Goal: Task Accomplishment & Management: Use online tool/utility

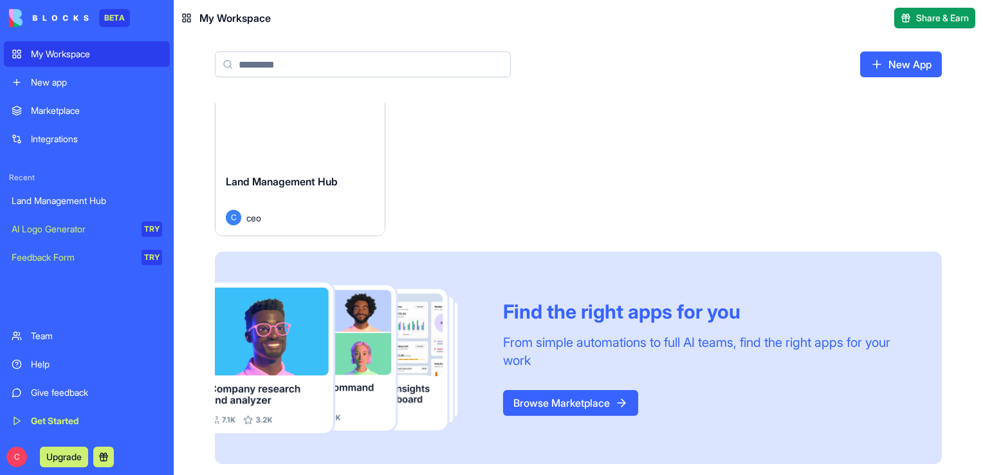
scroll to position [45, 0]
click at [360, 151] on div "Launch" at bounding box center [299, 111] width 169 height 105
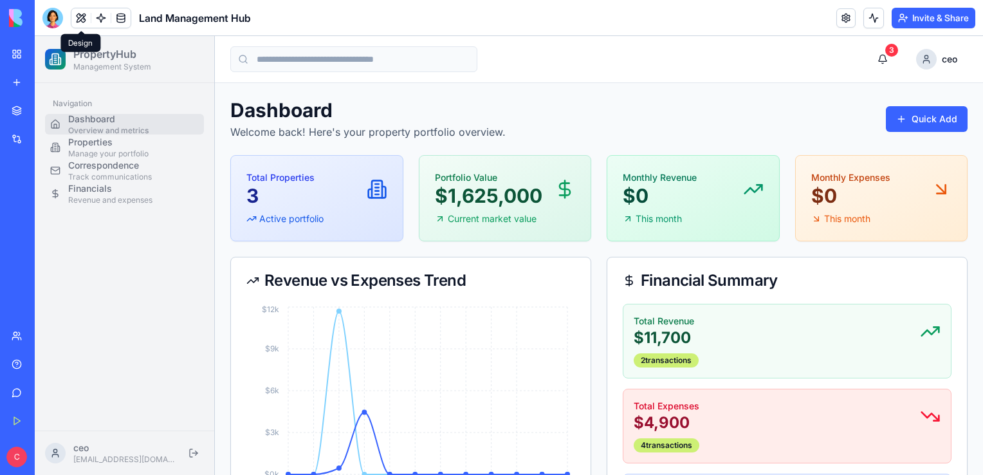
click at [77, 17] on button at bounding box center [80, 17] width 19 height 19
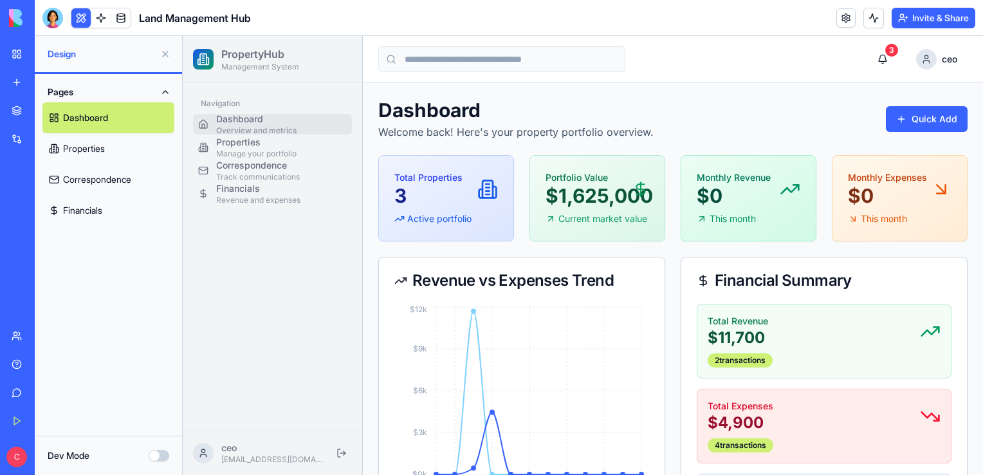
click at [93, 118] on link "Dashboard" at bounding box center [108, 117] width 132 height 31
click at [77, 150] on link "Properties" at bounding box center [108, 148] width 132 height 31
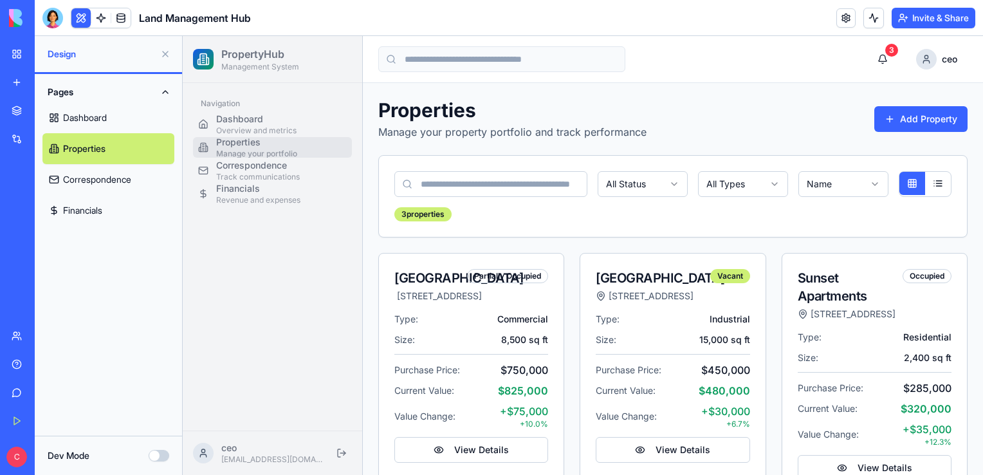
click at [95, 105] on link "Dashboard" at bounding box center [108, 117] width 132 height 31
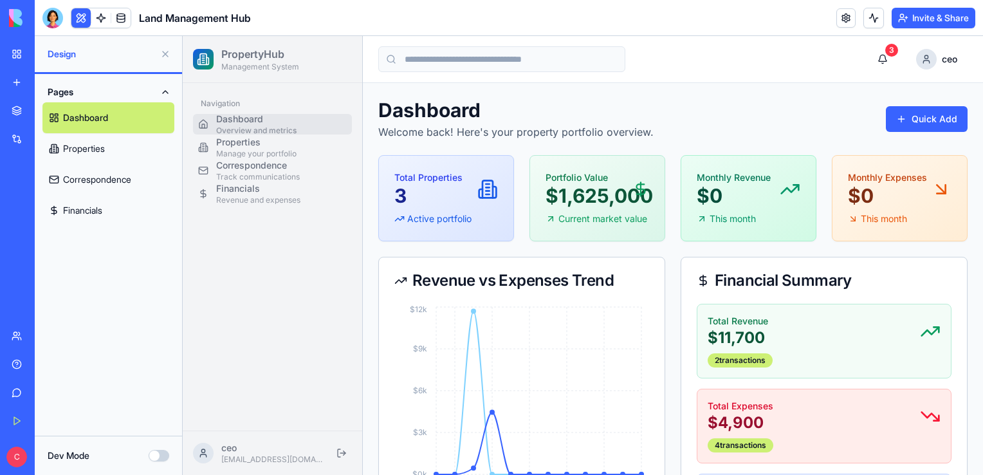
click at [158, 455] on button "Dev Mode" at bounding box center [159, 456] width 21 height 12
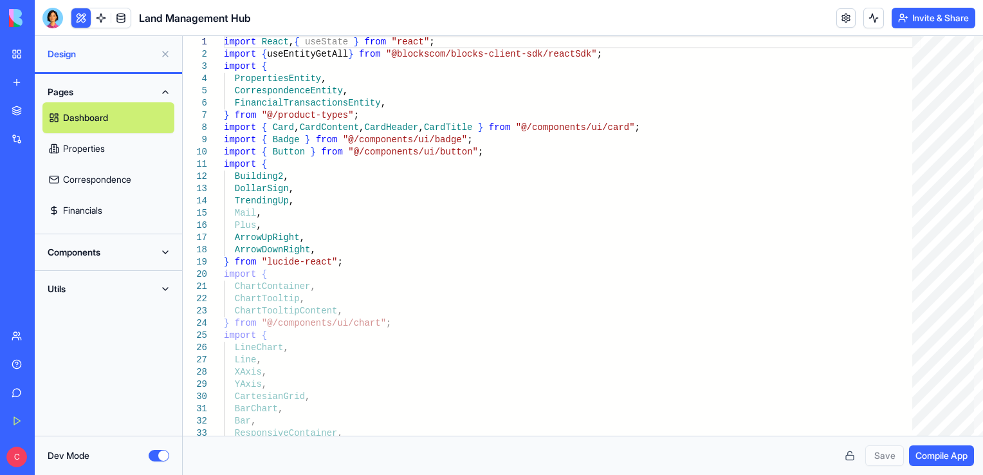
click at [110, 212] on link "Financials" at bounding box center [108, 210] width 132 height 31
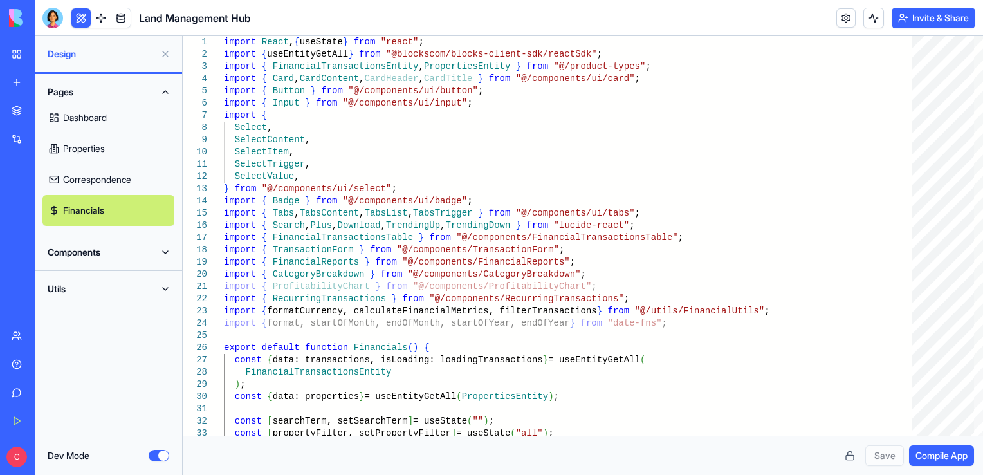
click at [154, 259] on button "Components" at bounding box center [108, 252] width 132 height 21
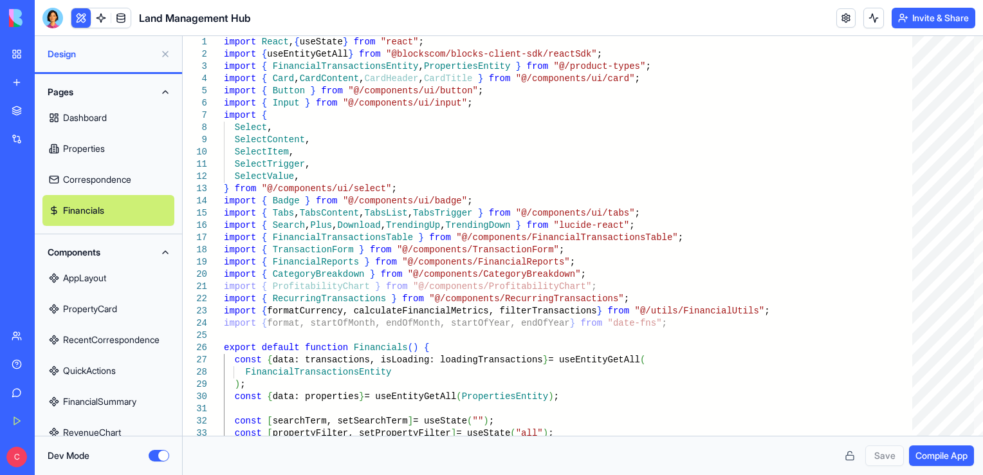
click at [138, 274] on link "AppLayout" at bounding box center [108, 277] width 132 height 31
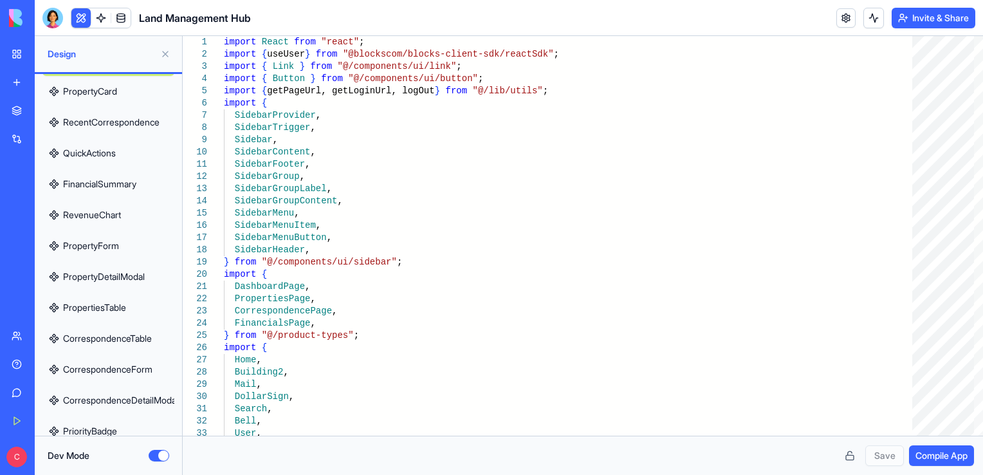
scroll to position [488, 0]
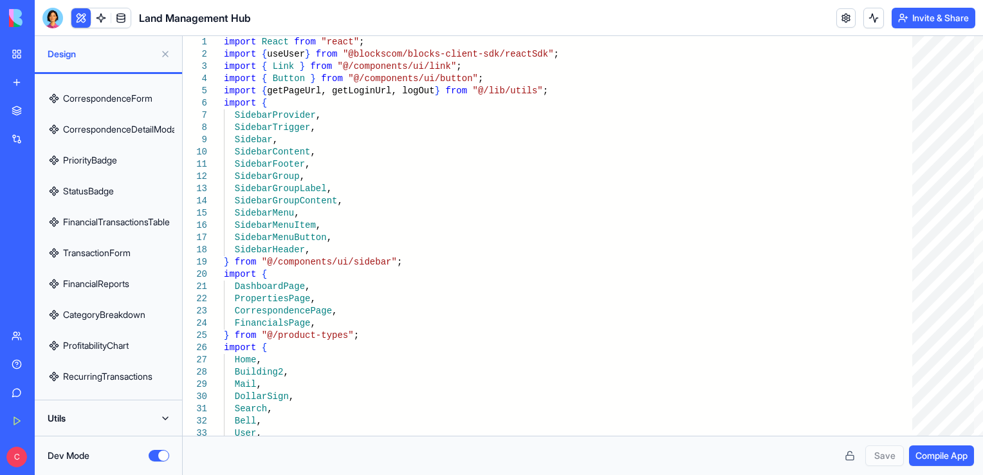
click at [135, 416] on button "Utils" at bounding box center [108, 418] width 132 height 21
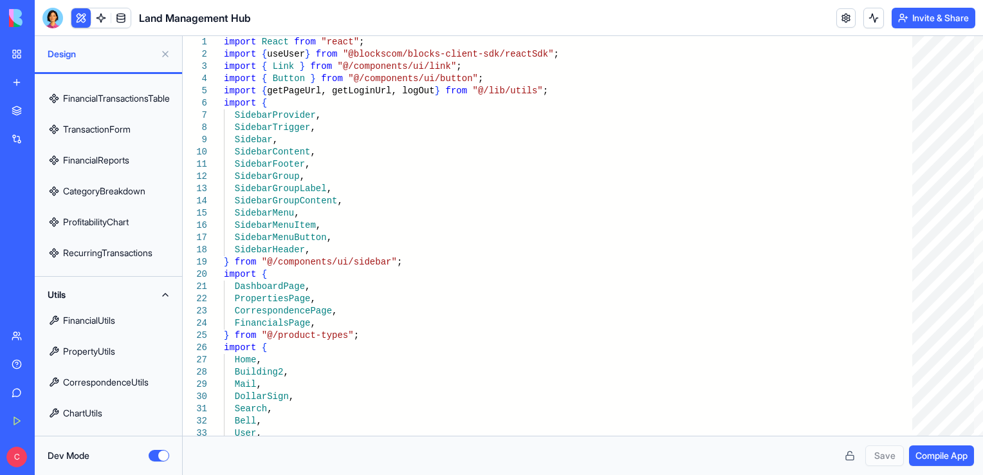
click at [126, 316] on link "FinancialUtils" at bounding box center [108, 320] width 132 height 31
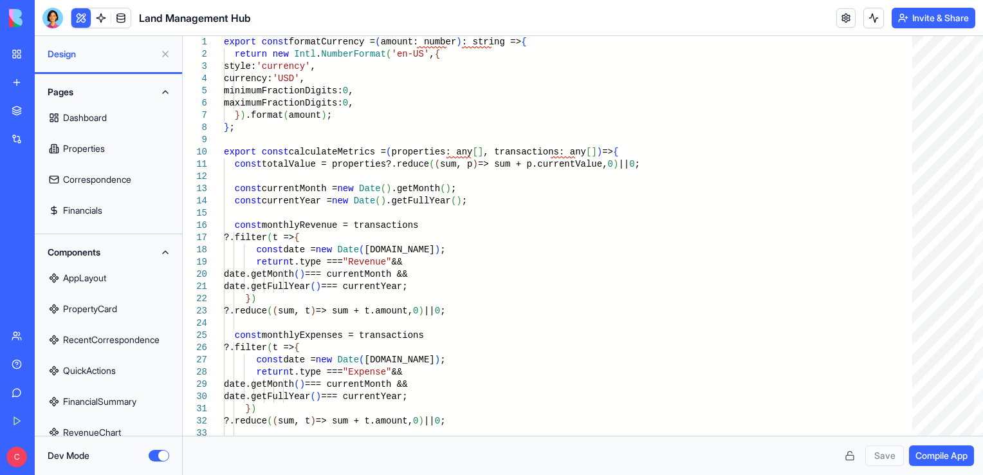
click at [113, 123] on link "Dashboard" at bounding box center [108, 117] width 132 height 31
type textarea "**********"
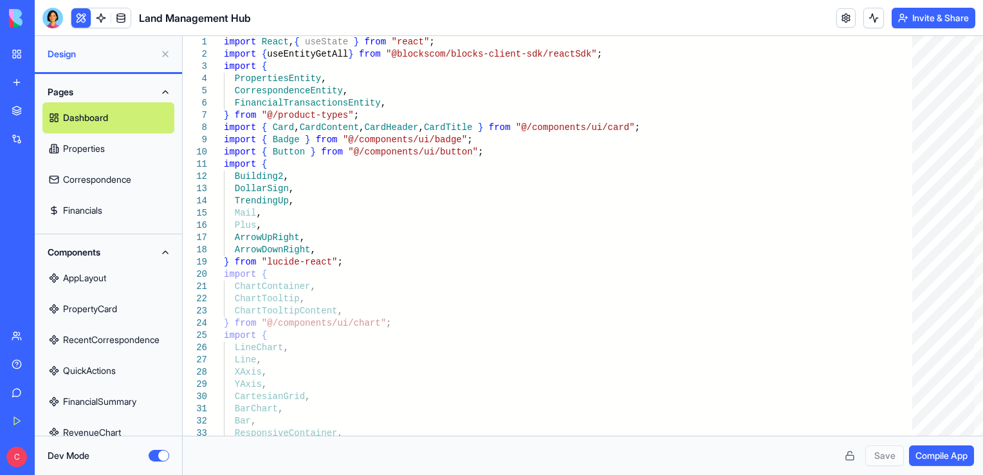
click at [167, 55] on button at bounding box center [165, 54] width 21 height 21
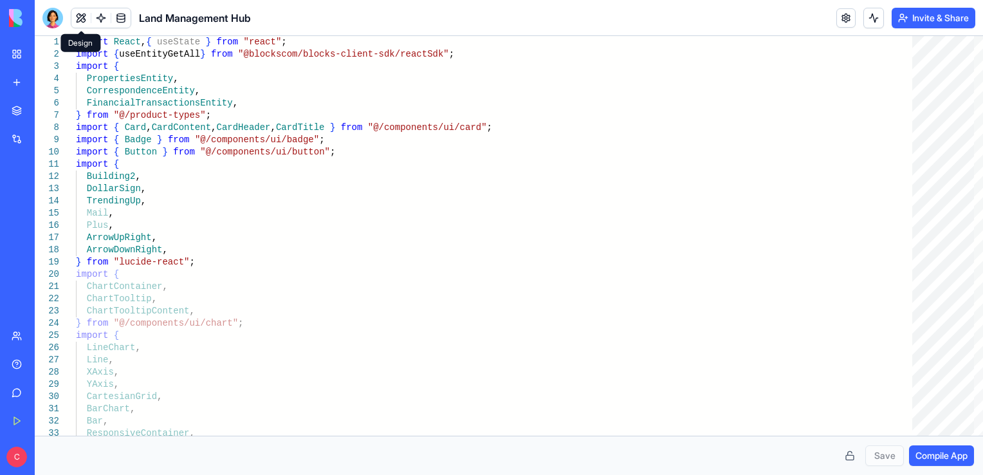
click at [84, 19] on button at bounding box center [80, 17] width 19 height 19
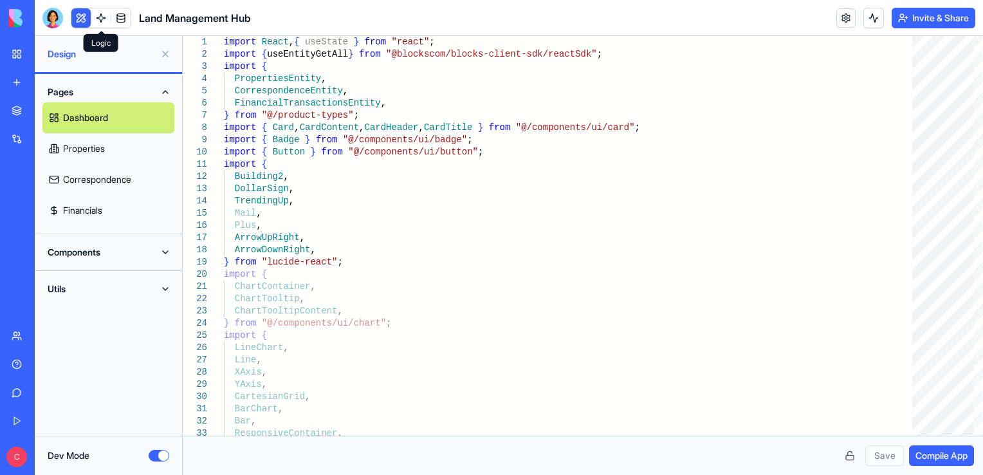
click at [107, 23] on link at bounding box center [100, 17] width 19 height 19
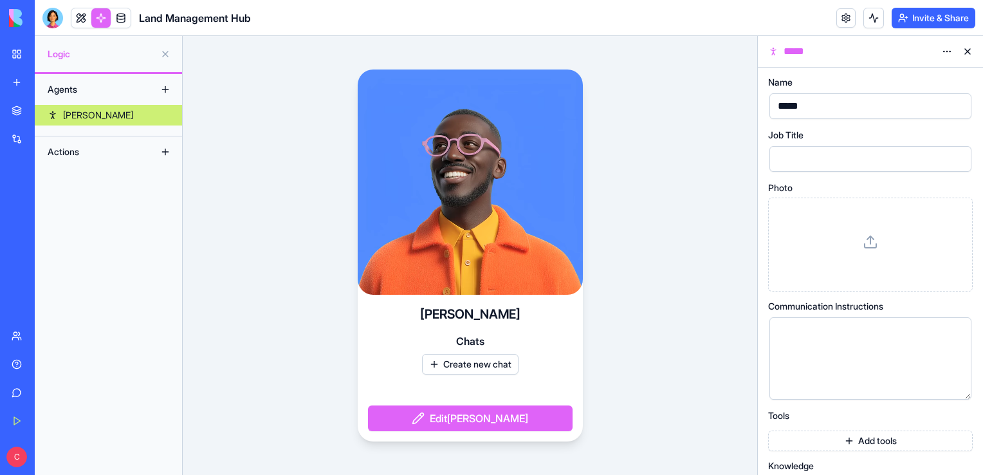
click at [163, 153] on button at bounding box center [165, 152] width 21 height 21
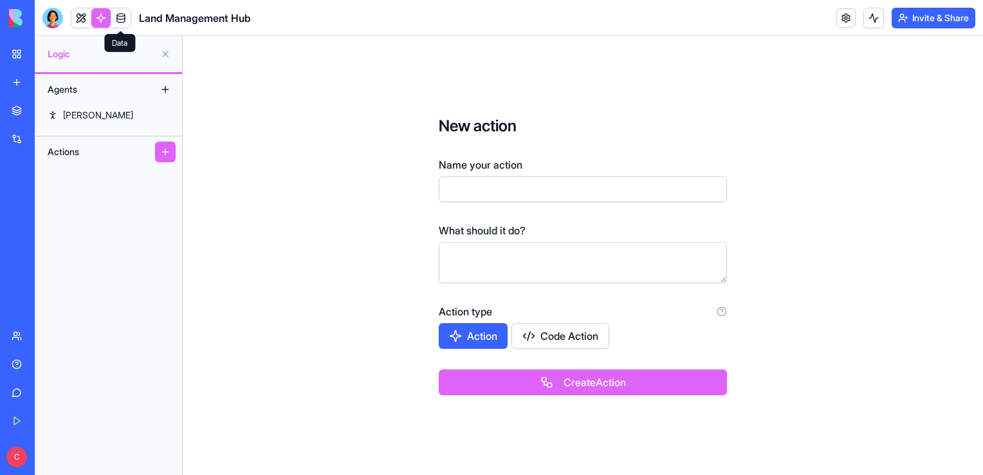
click at [118, 17] on link at bounding box center [120, 17] width 19 height 19
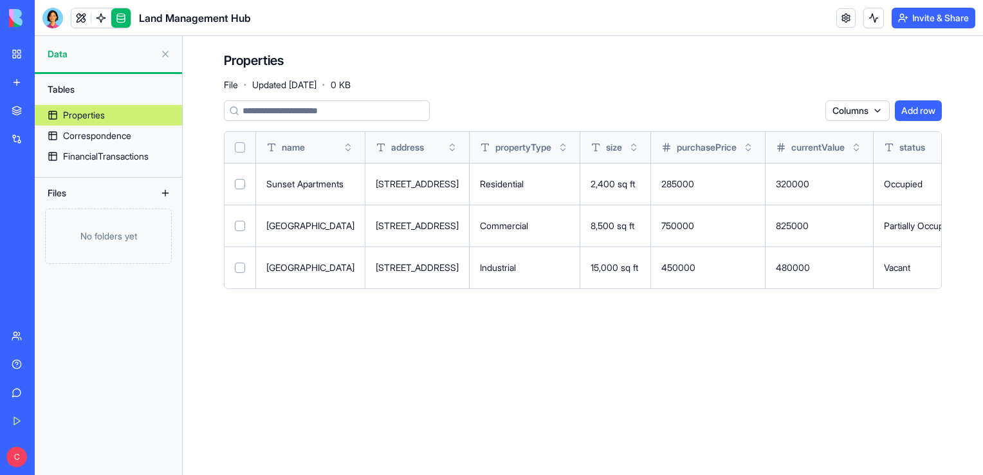
click at [241, 187] on button "Select row" at bounding box center [240, 184] width 10 height 10
click at [239, 218] on td at bounding box center [240, 226] width 32 height 42
click at [241, 227] on button "Select row" at bounding box center [240, 226] width 10 height 10
click at [241, 274] on td at bounding box center [240, 267] width 32 height 42
click at [241, 270] on button "Select row" at bounding box center [240, 267] width 10 height 10
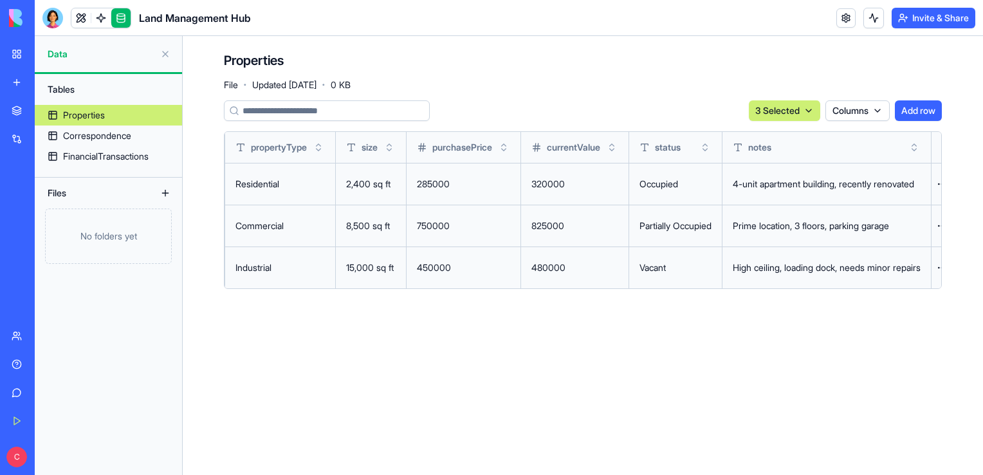
scroll to position [0, 352]
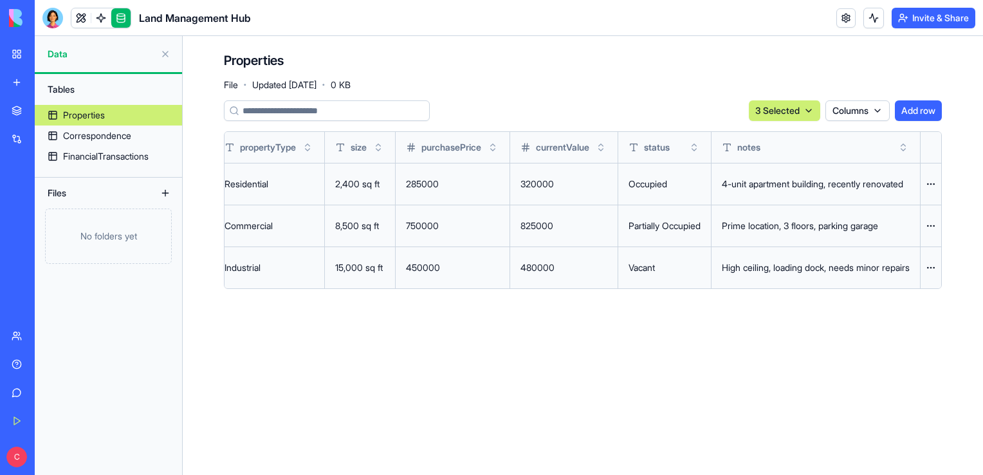
click at [929, 186] on html "BETA My Workspace New app Marketplace Integrations Recent Land Management Hub A…" at bounding box center [491, 237] width 983 height 475
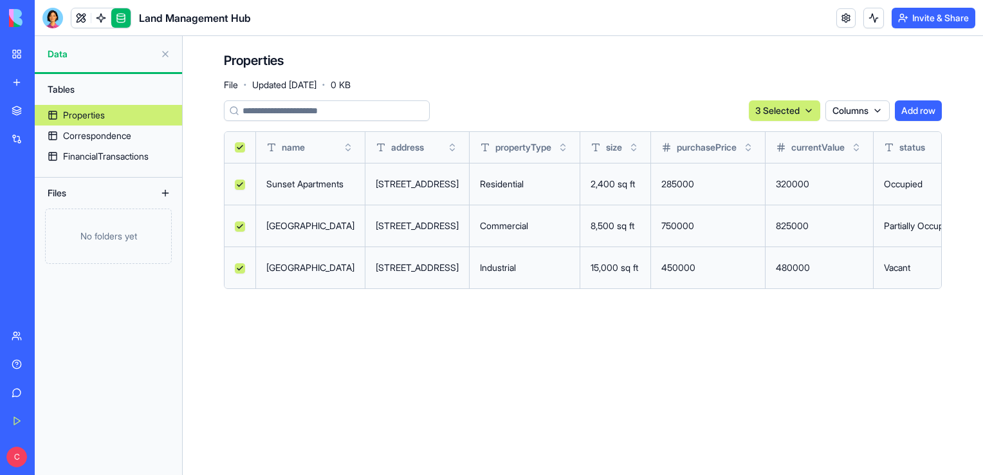
click at [870, 105] on html "BETA My Workspace New app Marketplace Integrations Recent Land Management Hub A…" at bounding box center [491, 237] width 983 height 475
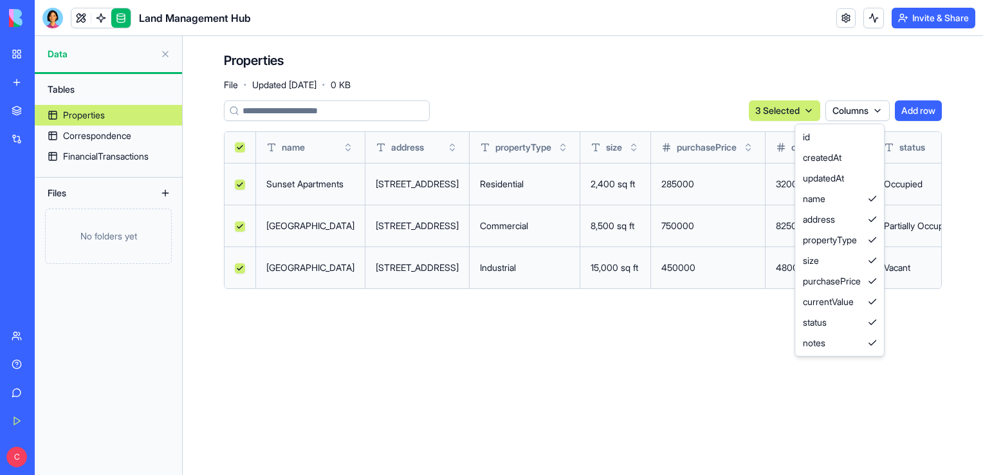
click at [870, 105] on html "BETA My Workspace New app Marketplace Integrations Recent Land Management Hub A…" at bounding box center [491, 237] width 983 height 475
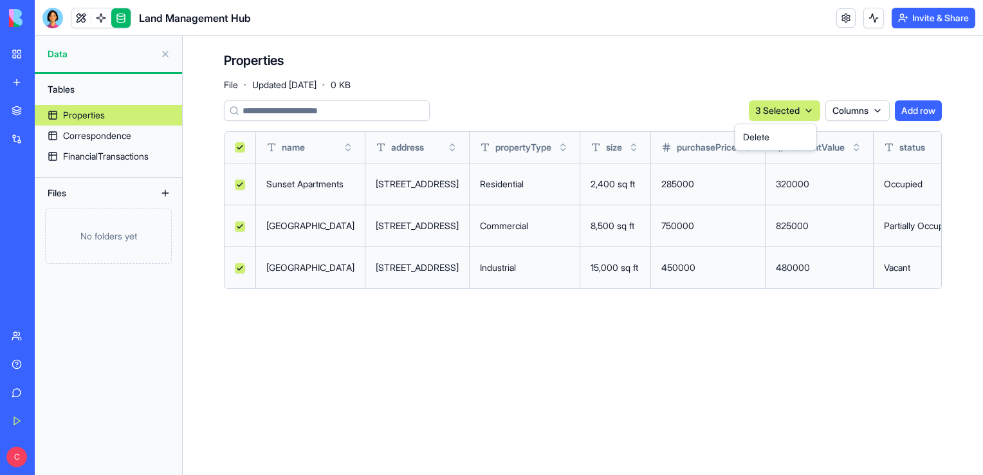
click at [783, 114] on html "BETA My Workspace New app Marketplace Integrations Recent Land Management Hub A…" at bounding box center [491, 237] width 983 height 475
click at [316, 338] on main "Properties File · Updated Sep 12, 2025 · 0 KB 3 Selected Columns Add row name a…" at bounding box center [583, 255] width 800 height 439
click at [239, 145] on button "Select all" at bounding box center [240, 147] width 10 height 10
click at [316, 186] on div "Sunset Apartments" at bounding box center [310, 184] width 88 height 13
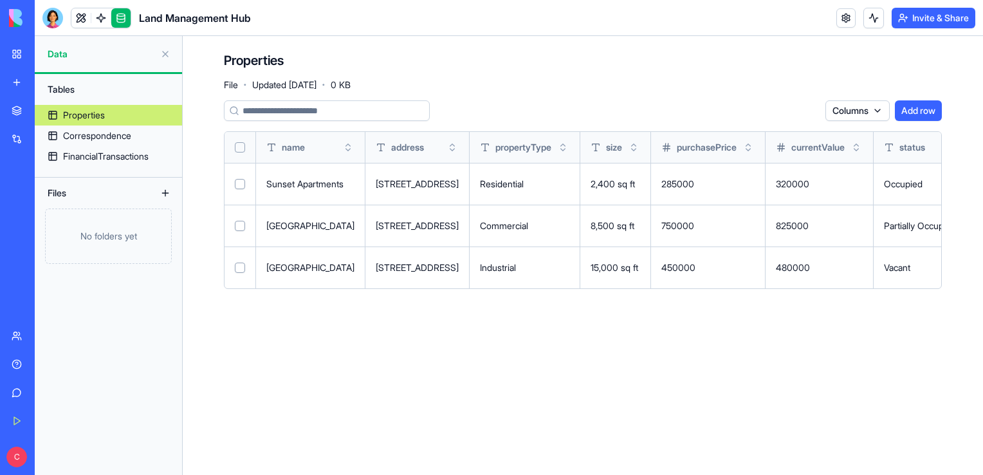
click at [694, 182] on span "285000" at bounding box center [677, 183] width 33 height 11
click at [116, 140] on div "Correspondence" at bounding box center [97, 135] width 68 height 13
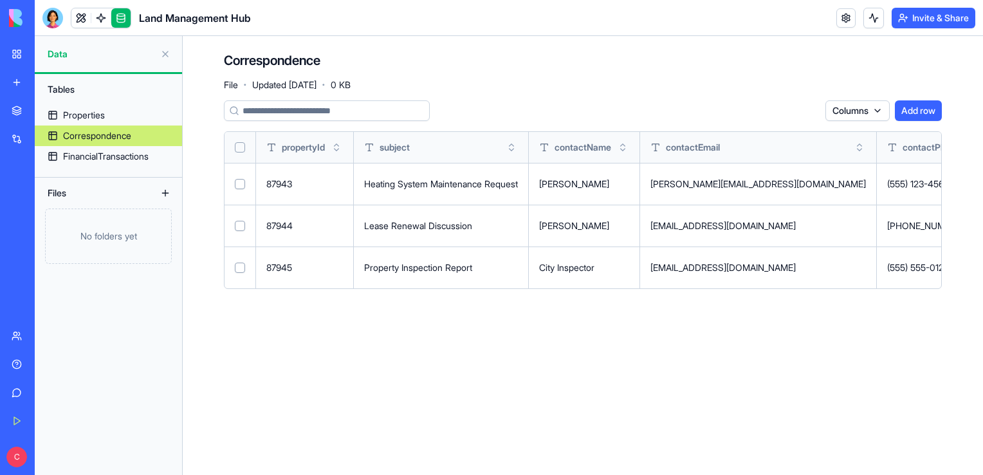
click at [166, 192] on button at bounding box center [165, 193] width 21 height 21
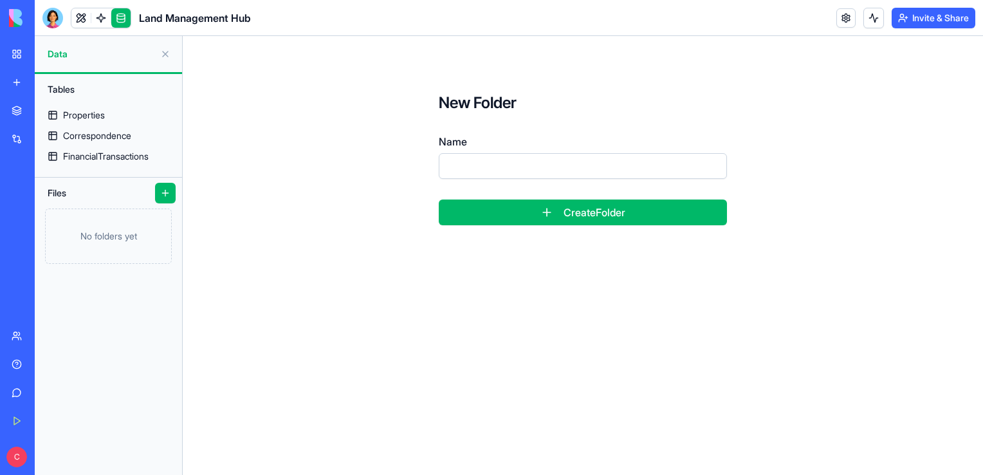
click at [167, 60] on button at bounding box center [165, 54] width 21 height 21
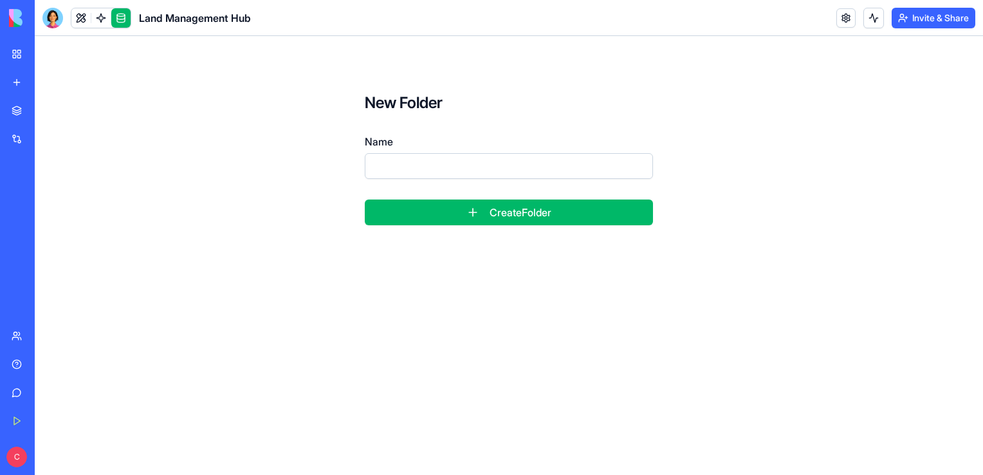
click at [5, 62] on link "My Workspace" at bounding box center [29, 54] width 51 height 26
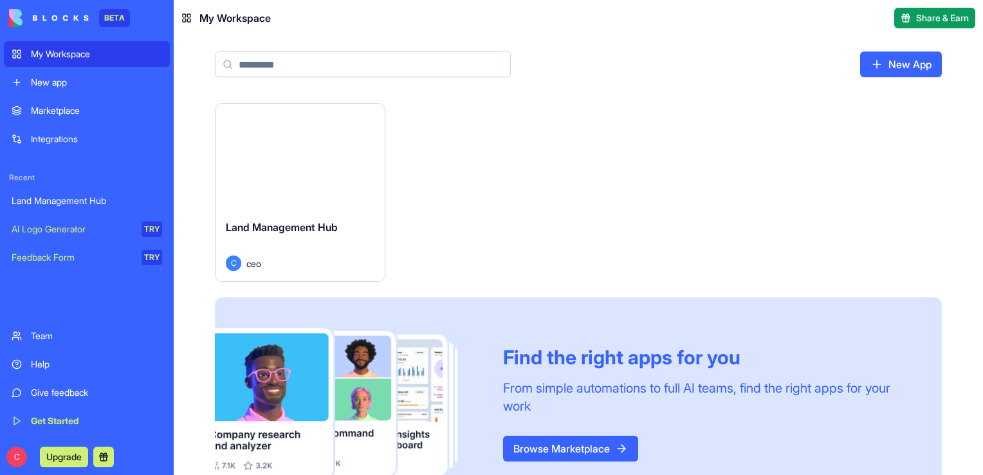
click at [118, 203] on div "Land Management Hub" at bounding box center [87, 200] width 151 height 13
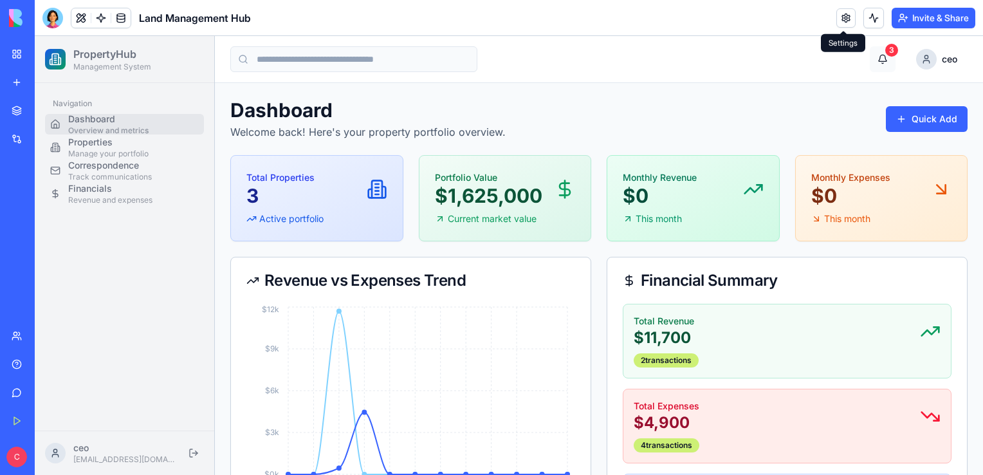
click at [880, 58] on button "3" at bounding box center [883, 59] width 26 height 26
click at [875, 57] on button "3" at bounding box center [883, 59] width 26 height 26
click at [848, 16] on link at bounding box center [845, 17] width 19 height 19
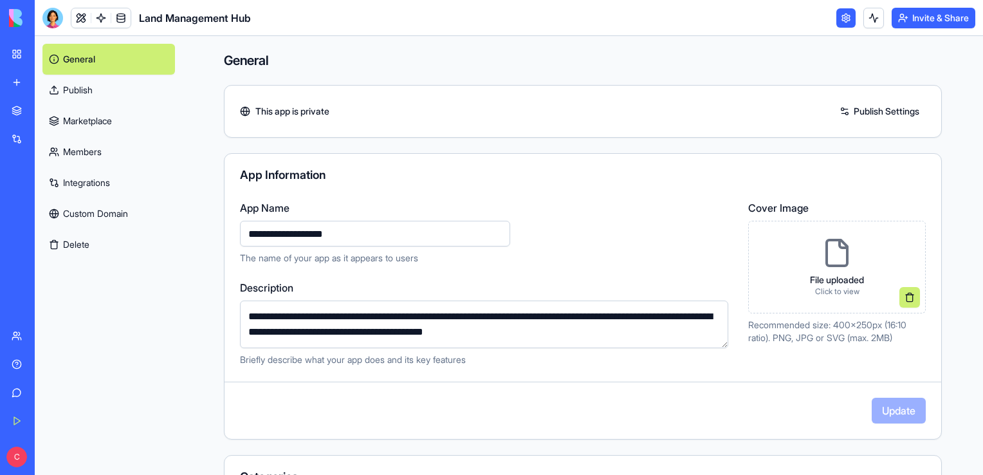
click at [172, 93] on div "General Publish Marketplace Members Integrations Custom Domain Delete" at bounding box center [109, 152] width 148 height 232
click at [98, 128] on link "Marketplace" at bounding box center [108, 120] width 133 height 31
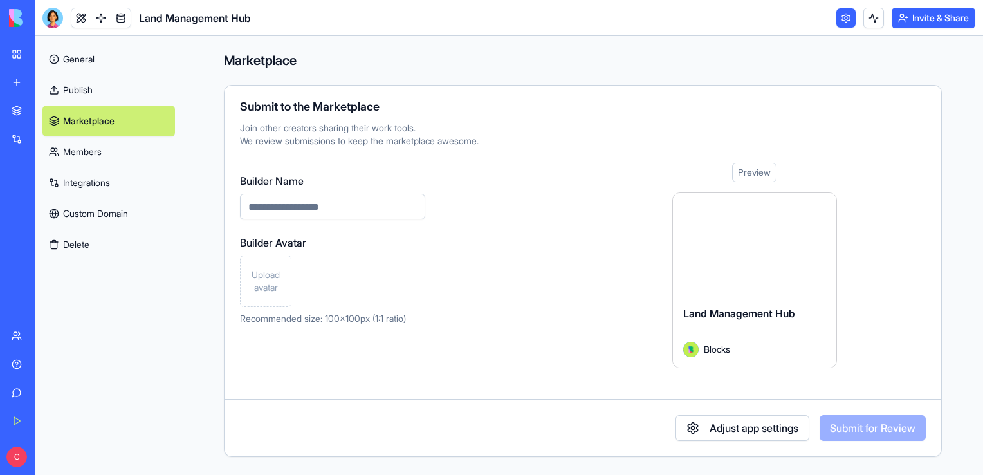
click at [123, 215] on link "Custom Domain" at bounding box center [108, 213] width 133 height 31
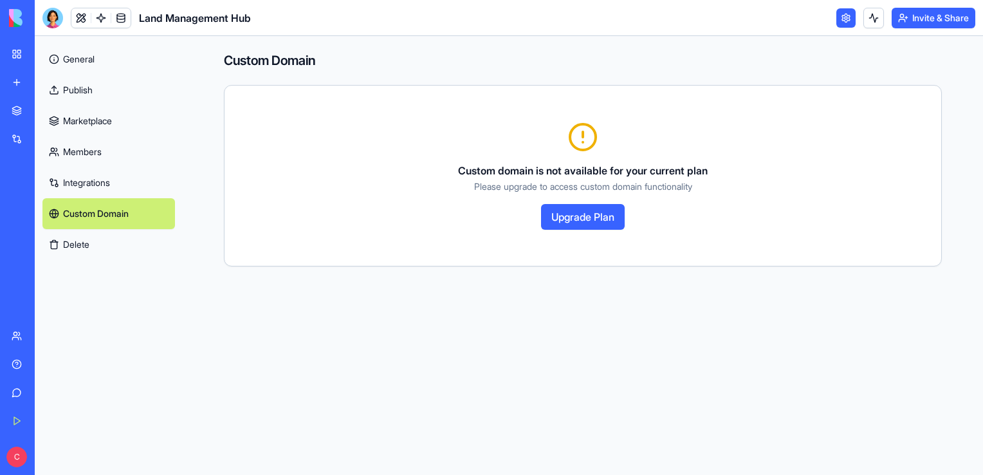
click at [85, 64] on link "General" at bounding box center [108, 59] width 133 height 31
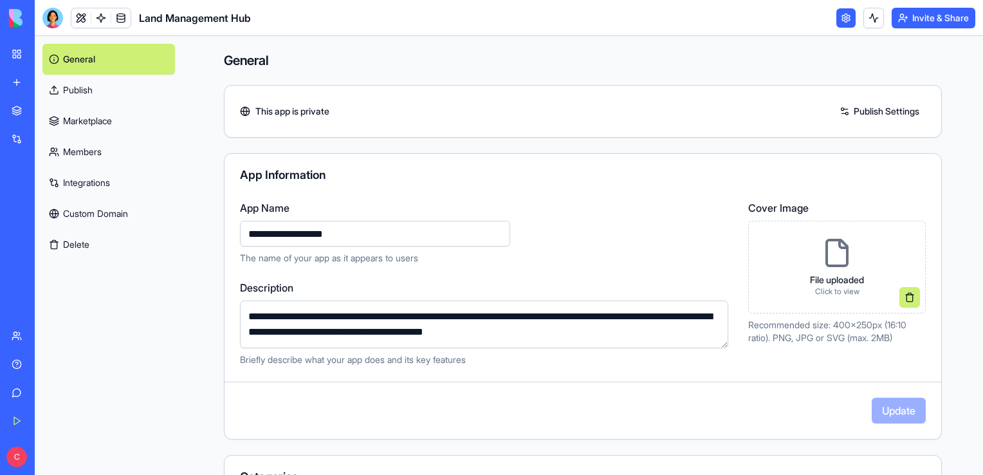
click at [6, 52] on link "My Workspace" at bounding box center [29, 54] width 51 height 26
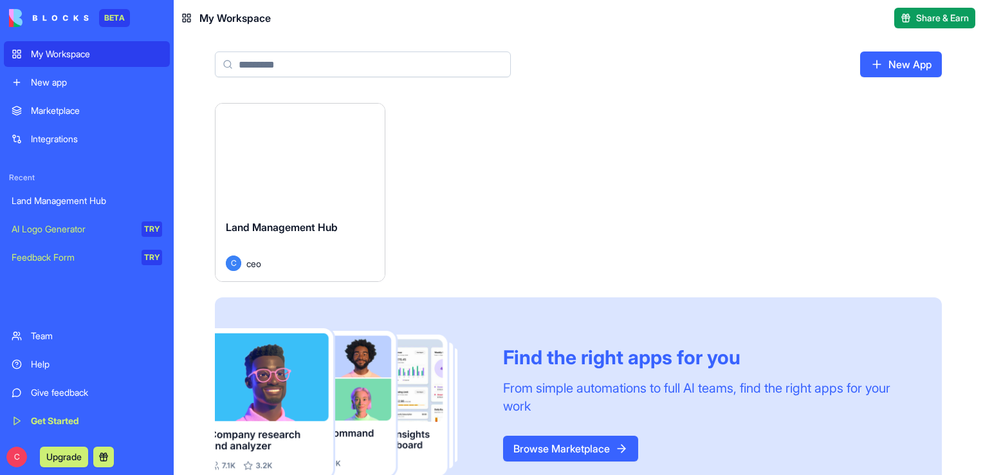
click at [298, 172] on div "Launch" at bounding box center [299, 156] width 169 height 105
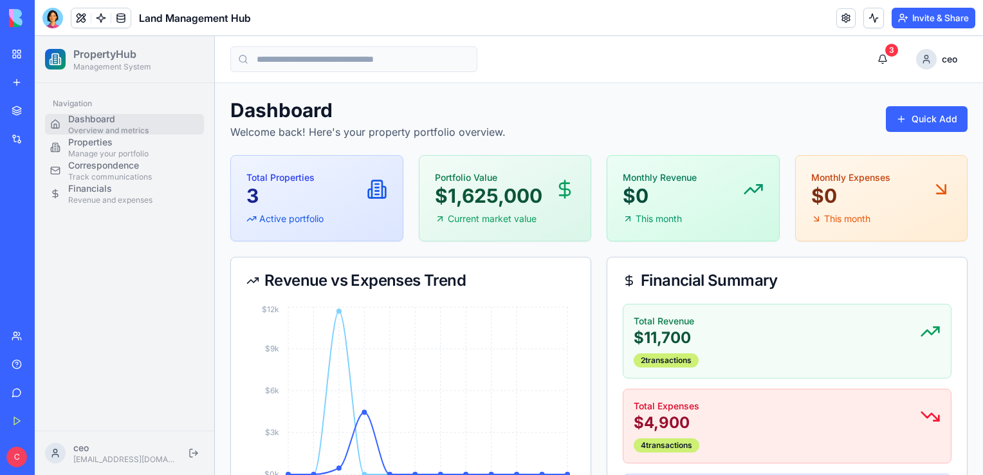
drag, startPoint x: 918, startPoint y: 117, endPoint x: 845, endPoint y: 96, distance: 76.3
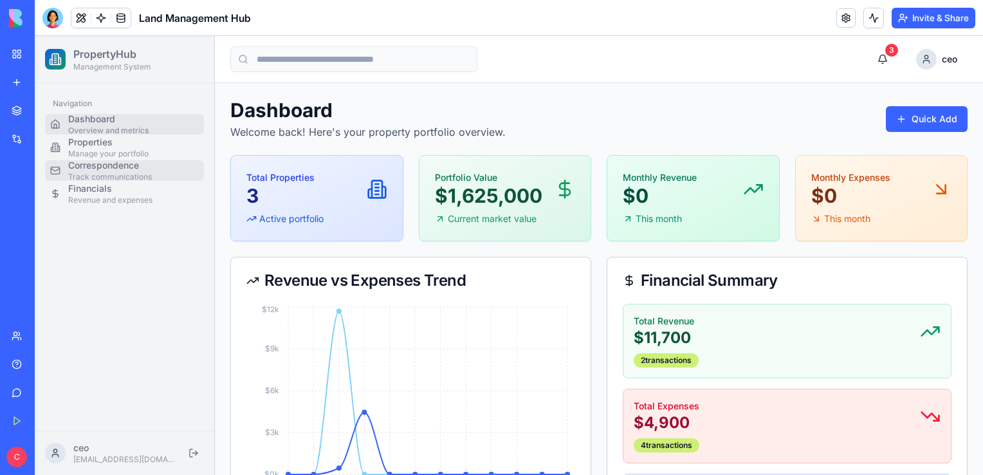
click at [125, 176] on p "Track communications" at bounding box center [133, 177] width 131 height 10
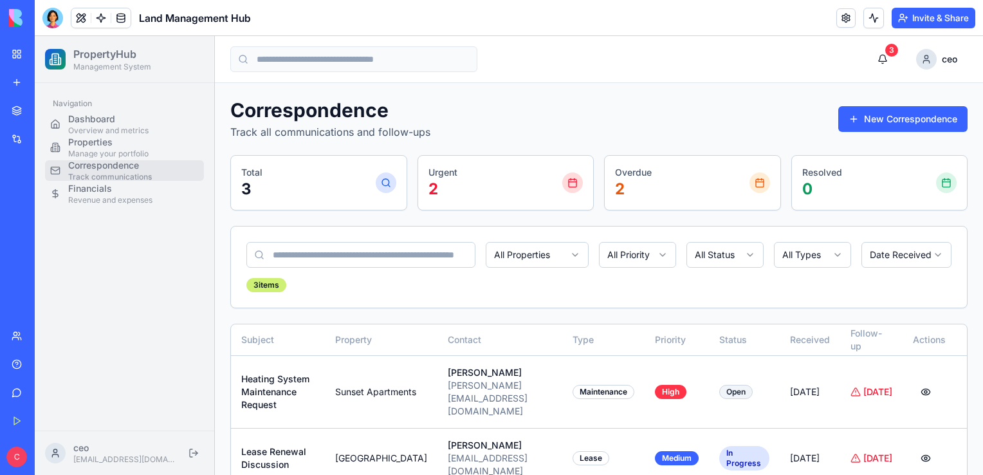
scroll to position [61, 0]
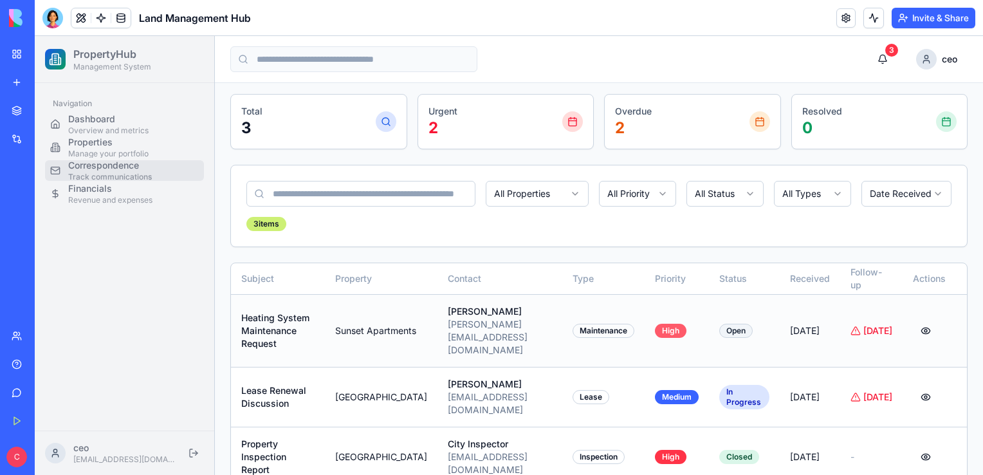
click at [670, 324] on div "High" at bounding box center [671, 331] width 32 height 14
click at [655, 324] on div "High" at bounding box center [671, 331] width 32 height 14
click at [457, 316] on div "[PERSON_NAME]" at bounding box center [500, 311] width 104 height 13
click at [336, 316] on td "Sunset Apartments" at bounding box center [381, 330] width 113 height 73
click at [277, 317] on div "Heating System Maintenance Request" at bounding box center [277, 330] width 73 height 39
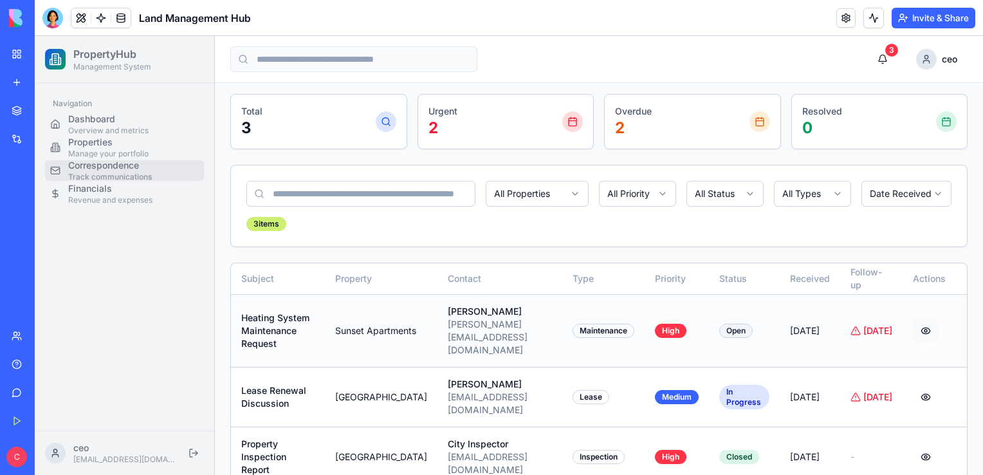
click at [921, 323] on button at bounding box center [926, 330] width 26 height 23
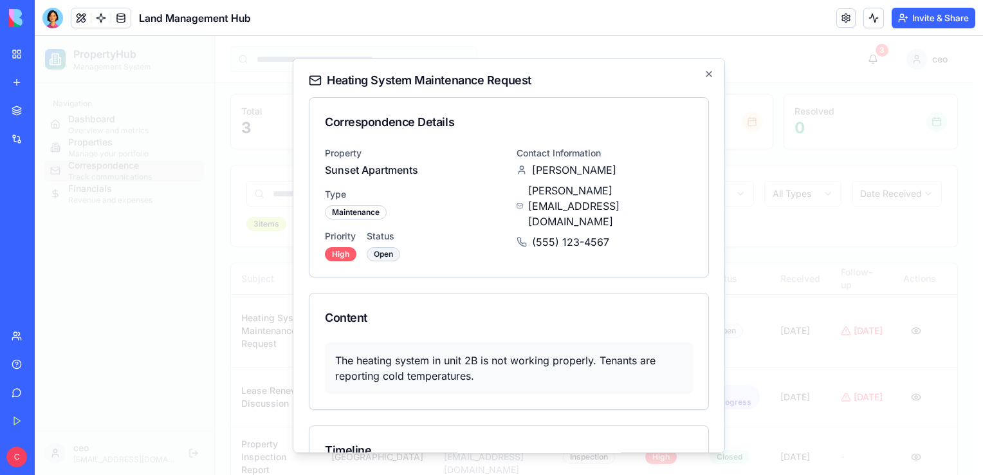
click at [343, 251] on div "High" at bounding box center [341, 254] width 32 height 14
click at [351, 258] on div "High" at bounding box center [341, 254] width 32 height 14
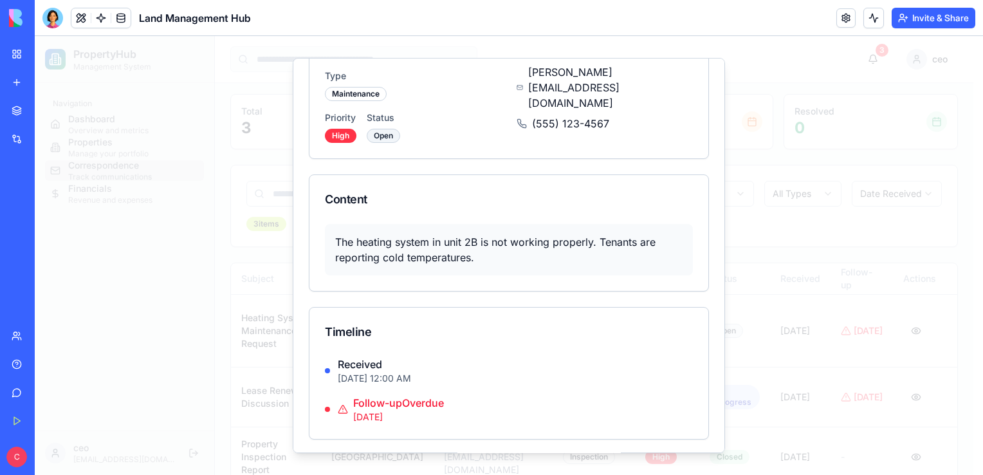
scroll to position [0, 0]
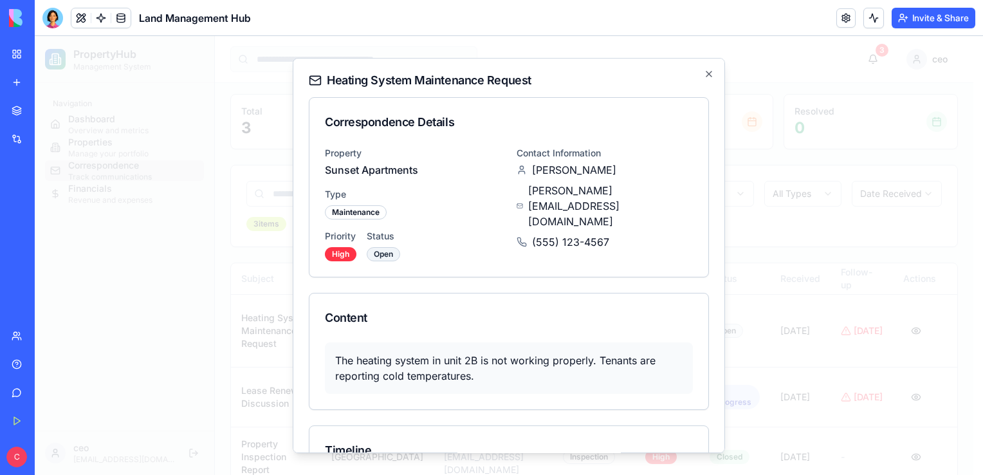
click at [348, 246] on div "Priority High" at bounding box center [341, 246] width 32 height 32
click at [356, 251] on div "Priority High Status Open" at bounding box center [413, 246] width 176 height 32
click at [387, 255] on div "Open" at bounding box center [383, 254] width 33 height 14
click at [327, 254] on div "High" at bounding box center [341, 254] width 32 height 14
click at [713, 73] on div "Heating System Maintenance Request Correspondence Details Property Sunset Apart…" at bounding box center [509, 255] width 432 height 395
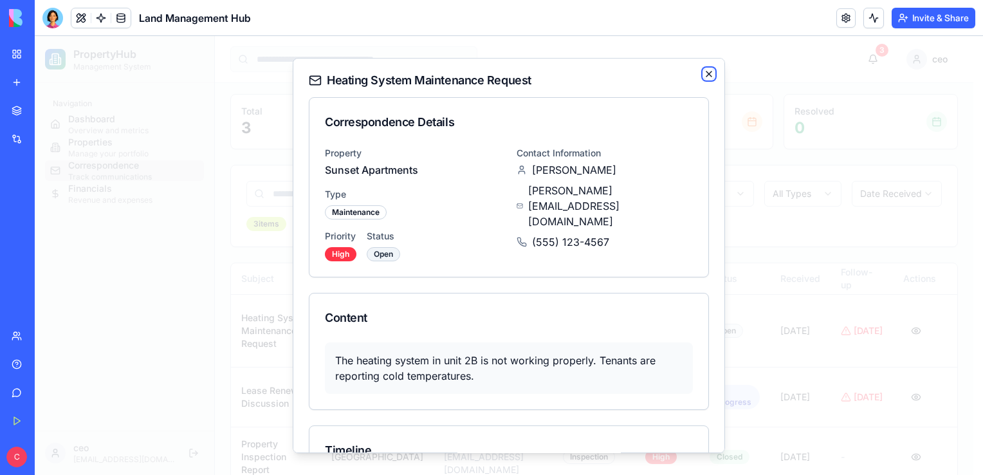
click at [704, 71] on icon "button" at bounding box center [709, 74] width 10 height 10
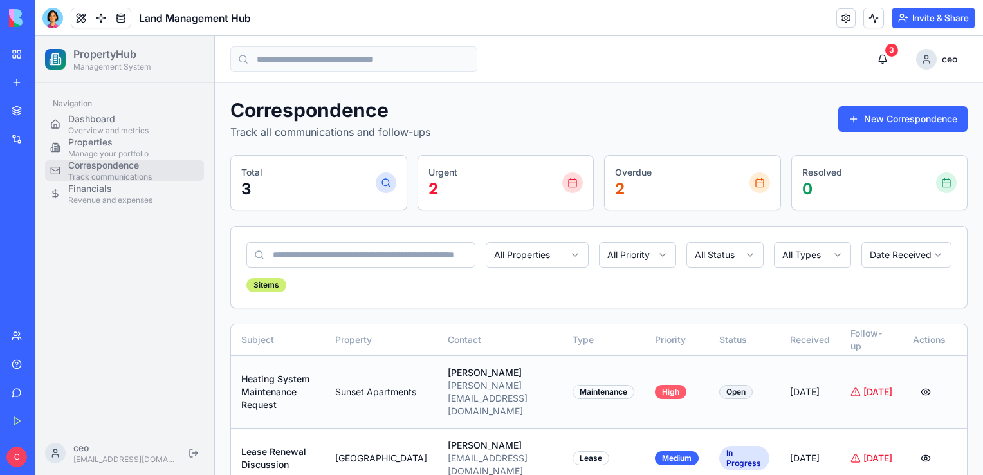
click at [668, 385] on div "High" at bounding box center [671, 392] width 32 height 14
click at [594, 385] on div "Maintenance" at bounding box center [603, 392] width 62 height 14
click at [487, 383] on div "sarah.j@email.com" at bounding box center [500, 398] width 104 height 39
click at [282, 374] on div "Heating System Maintenance Request" at bounding box center [277, 391] width 73 height 39
click at [356, 385] on div "Sunset Apartments" at bounding box center [381, 391] width 92 height 13
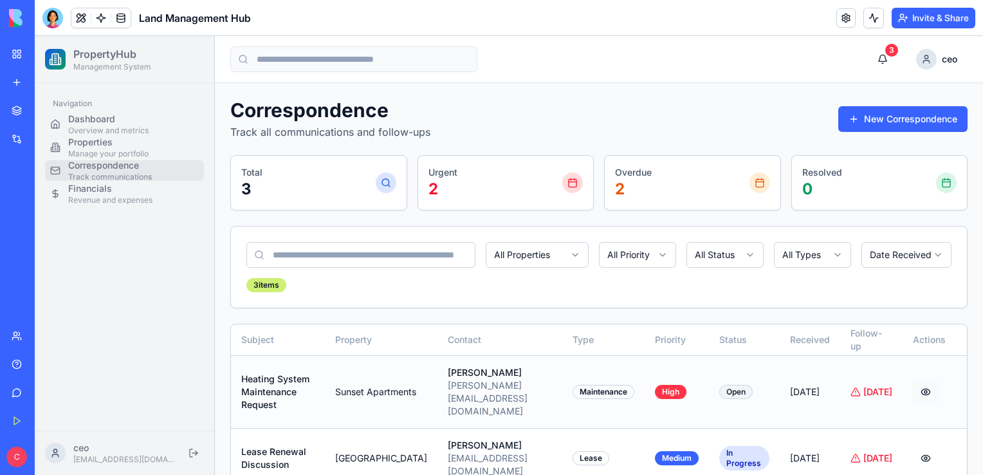
click at [916, 392] on button at bounding box center [926, 391] width 26 height 23
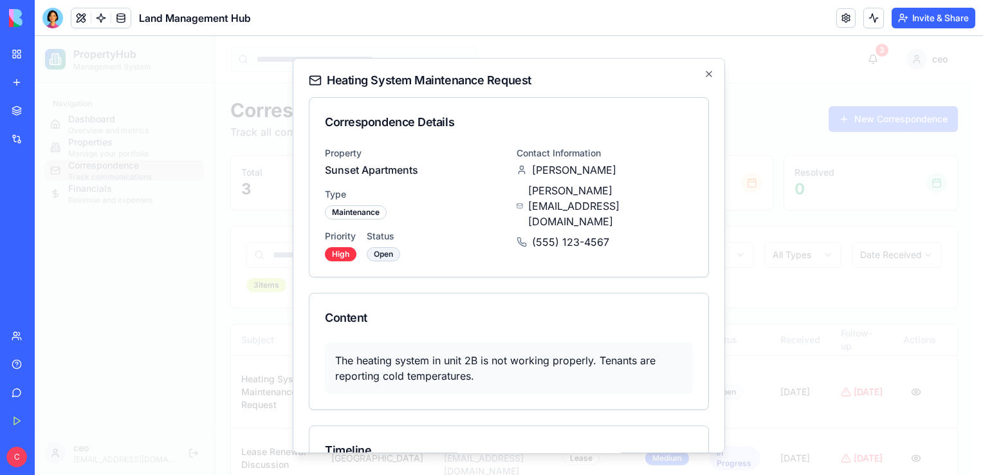
click at [516, 290] on div "Correspondence Details Property Sunset Apartments Type Maintenance Priority Hig…" at bounding box center [509, 327] width 400 height 461
click at [548, 92] on div "Heating System Maintenance Request Correspondence Details Property Sunset Apart…" at bounding box center [509, 255] width 432 height 395
click at [403, 92] on div "Heating System Maintenance Request Correspondence Details Property Sunset Apart…" at bounding box center [509, 255] width 432 height 395
click at [704, 75] on icon "button" at bounding box center [709, 74] width 10 height 10
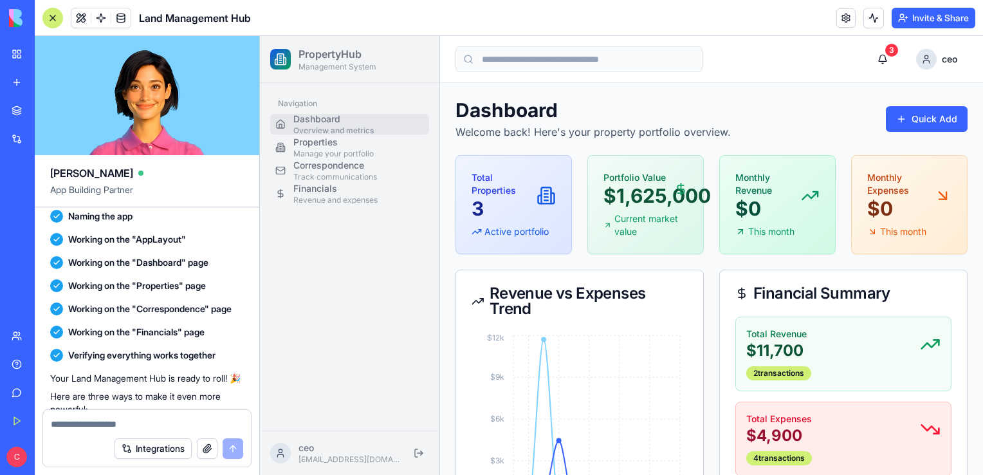
scroll to position [386, 0]
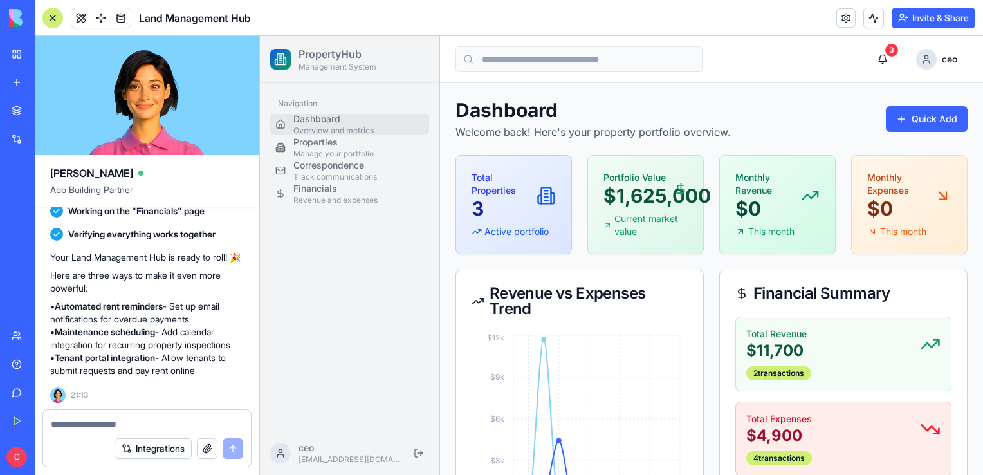
click at [119, 421] on textarea at bounding box center [147, 423] width 192 height 13
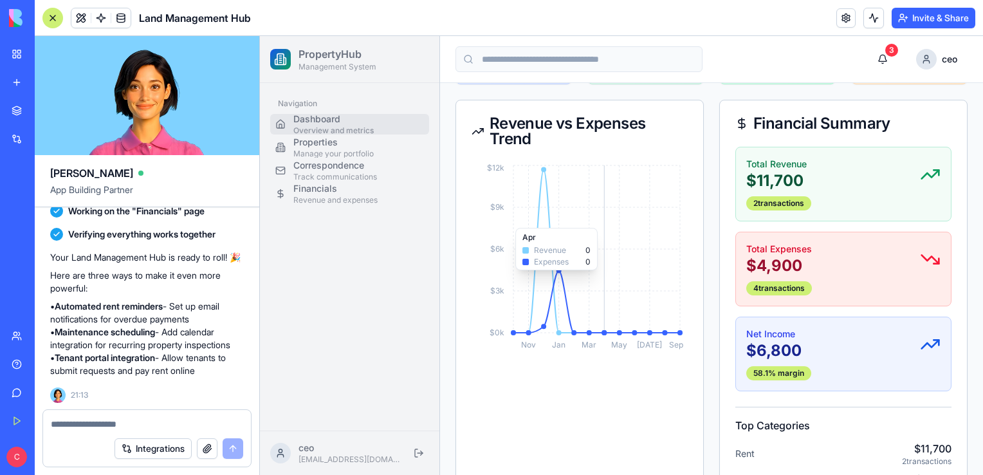
scroll to position [0, 0]
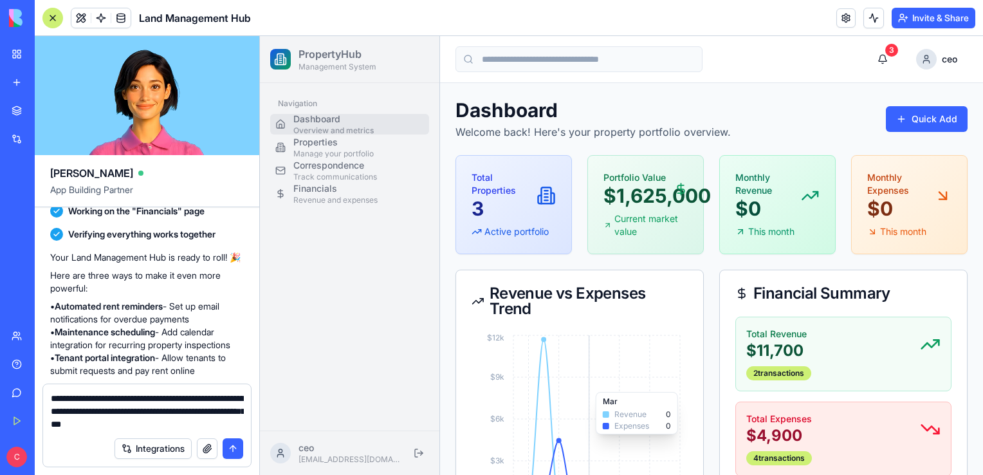
type textarea "**********"
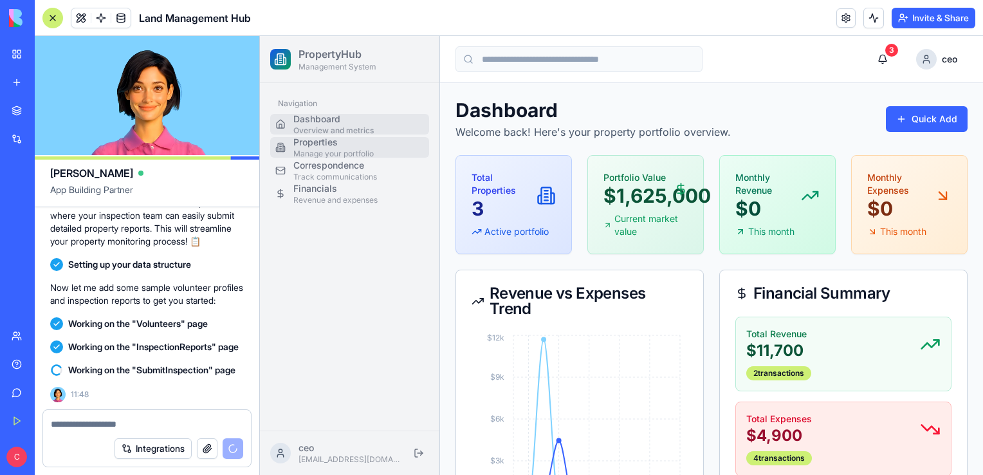
click at [373, 142] on div "Properties Manage your portfolio" at bounding box center [358, 147] width 131 height 23
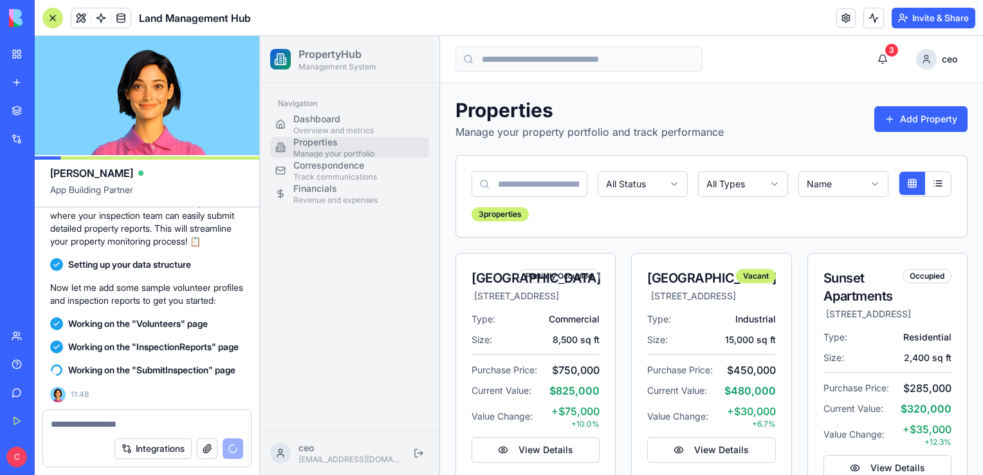
click at [162, 418] on textarea at bounding box center [147, 423] width 193 height 13
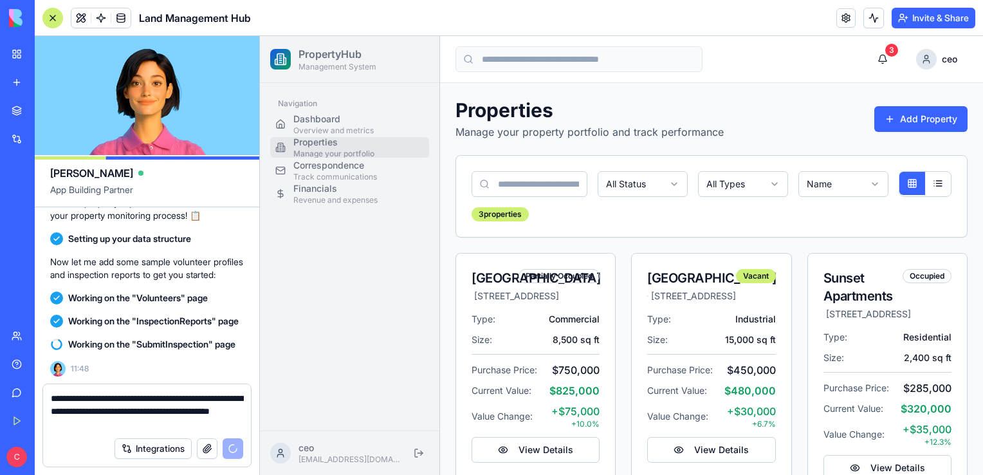
click at [186, 426] on textarea "**********" at bounding box center [147, 411] width 193 height 39
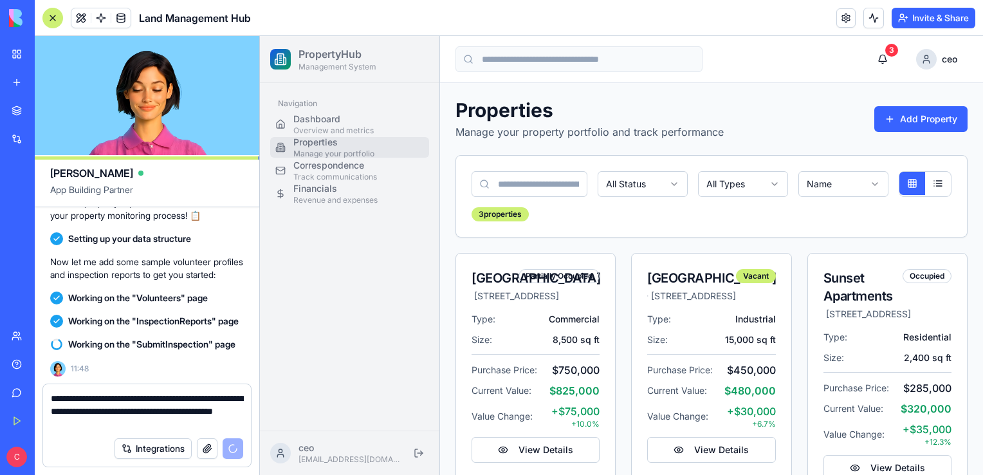
type textarea "**********"
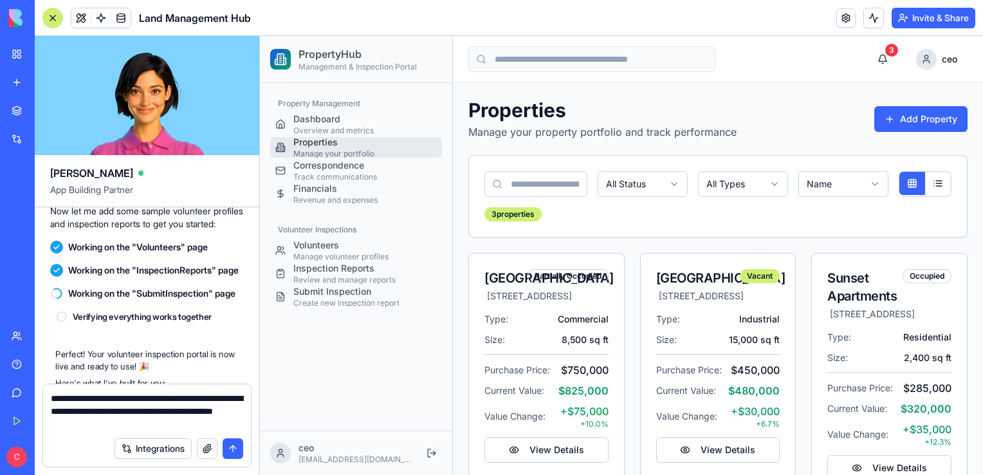
scroll to position [1366, 0]
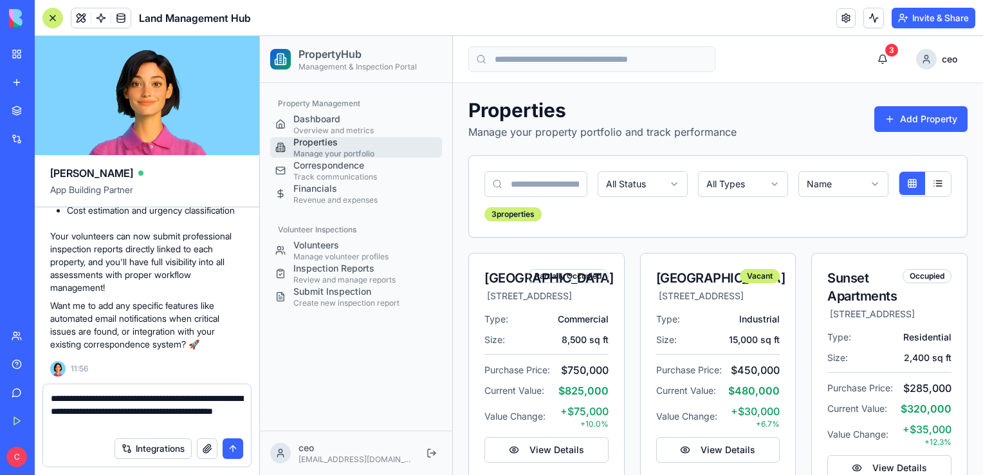
click at [237, 451] on button "submit" at bounding box center [233, 448] width 21 height 21
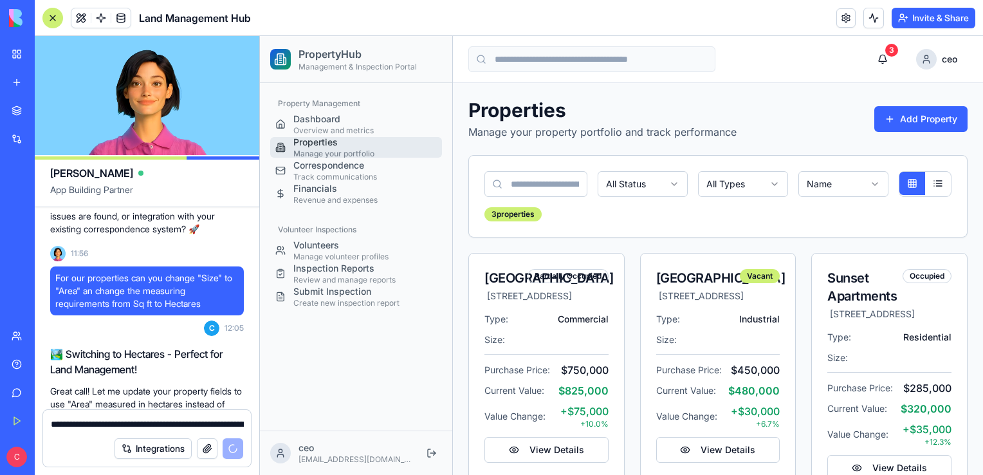
scroll to position [1587, 0]
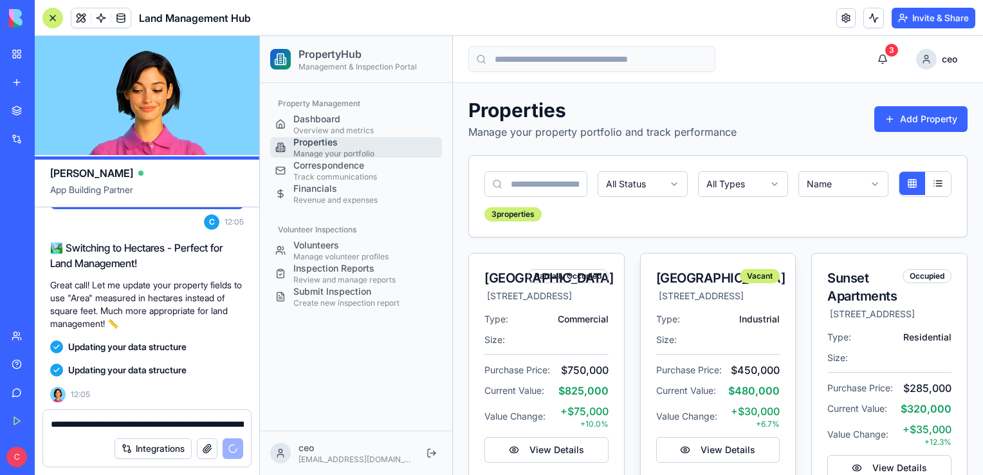
click at [724, 283] on div "[GEOGRAPHIC_DATA]" at bounding box center [698, 278] width 84 height 18
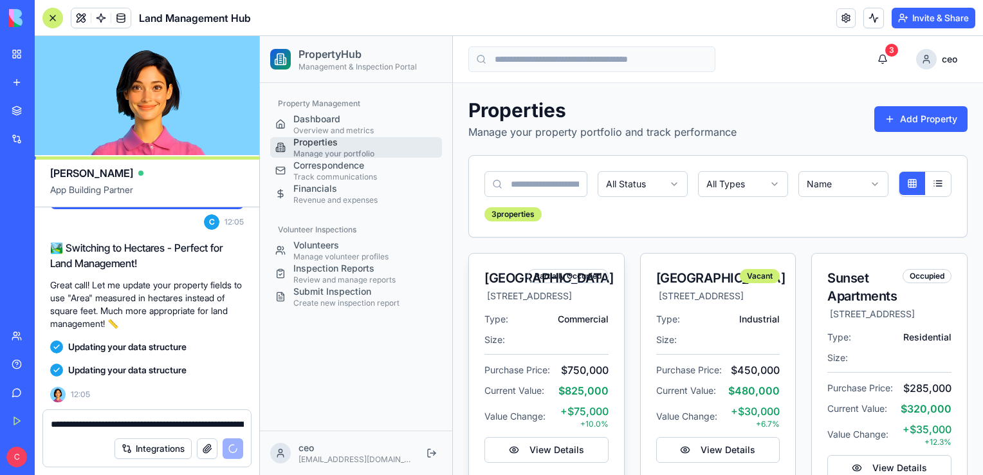
click at [522, 282] on div "[GEOGRAPHIC_DATA]" at bounding box center [505, 278] width 43 height 18
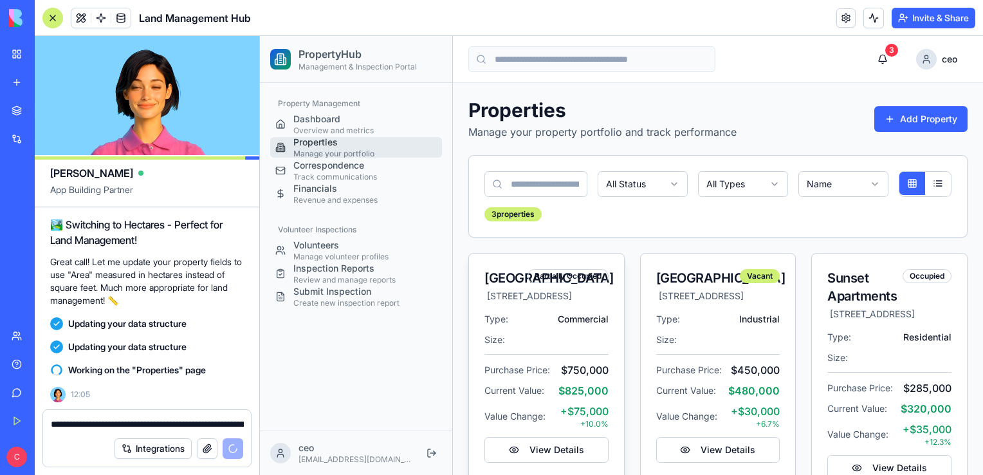
scroll to position [105, 0]
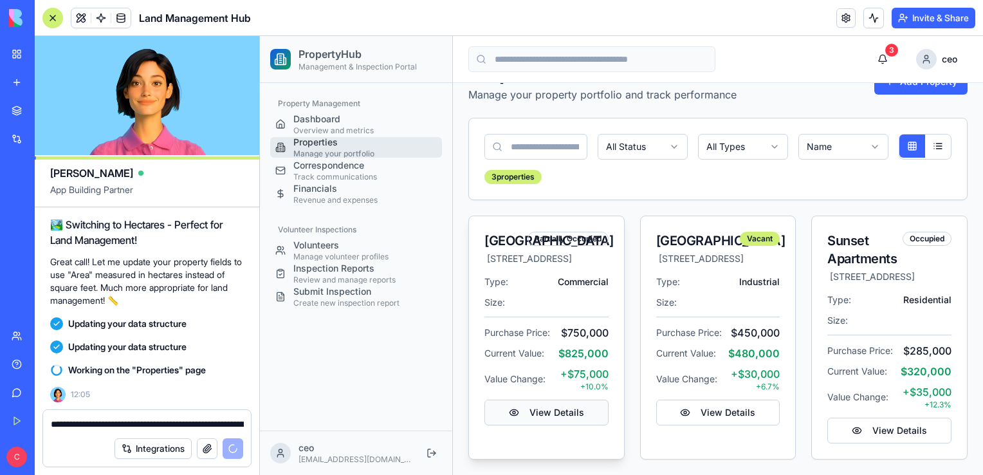
click at [547, 425] on button "View Details" at bounding box center [546, 412] width 124 height 26
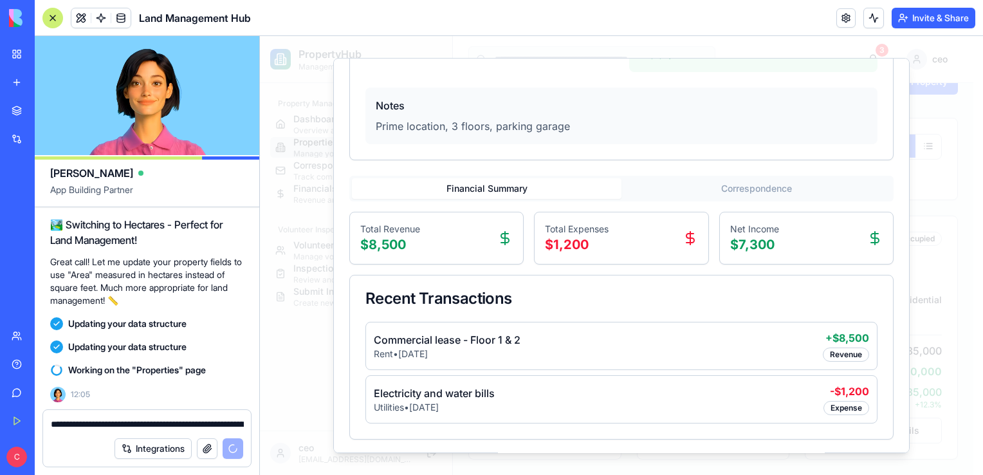
scroll to position [0, 0]
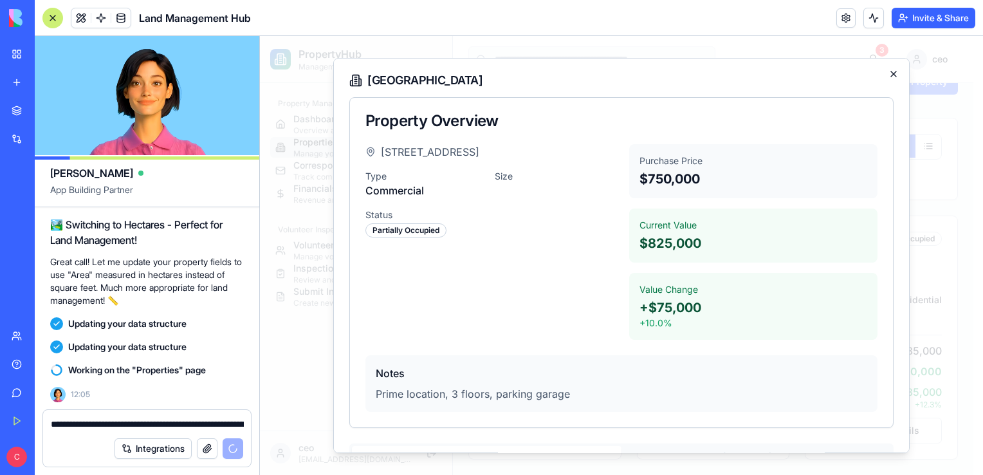
click at [891, 76] on icon "button" at bounding box center [893, 73] width 5 height 5
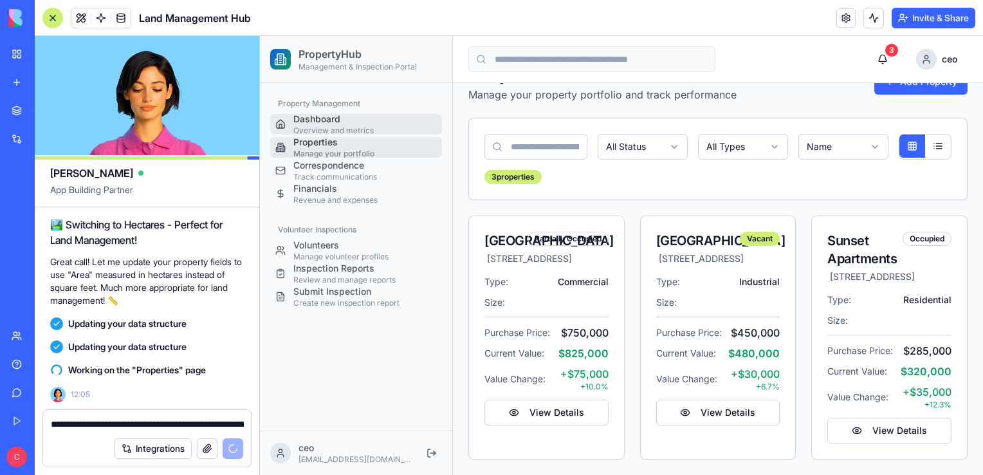
click at [357, 125] on p "Overview and metrics" at bounding box center [364, 130] width 143 height 10
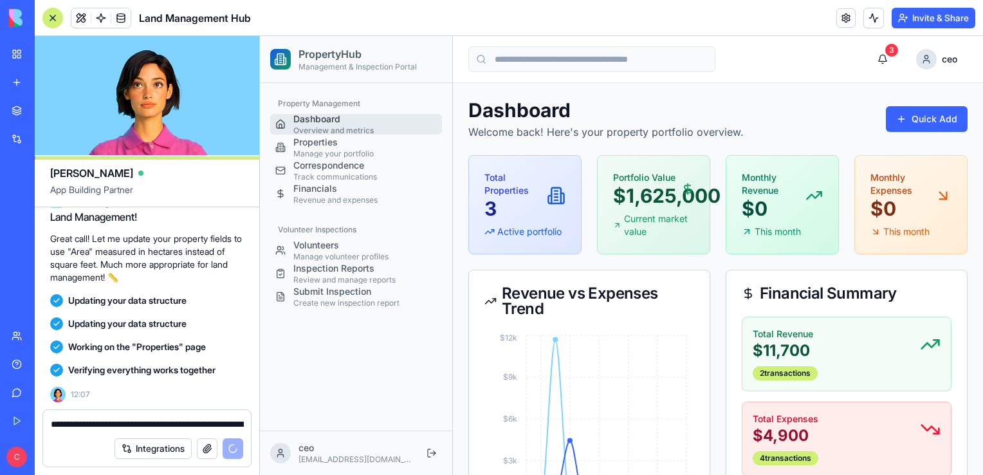
scroll to position [1909, 0]
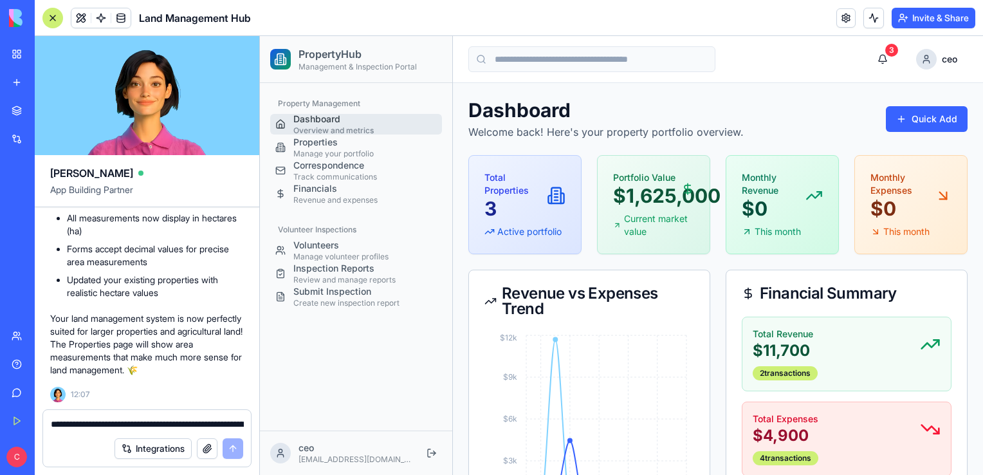
click at [372, 133] on p "Overview and metrics" at bounding box center [364, 130] width 143 height 10
click at [367, 142] on div "Properties Manage your portfolio" at bounding box center [364, 147] width 143 height 23
